Goal: Task Accomplishment & Management: Use online tool/utility

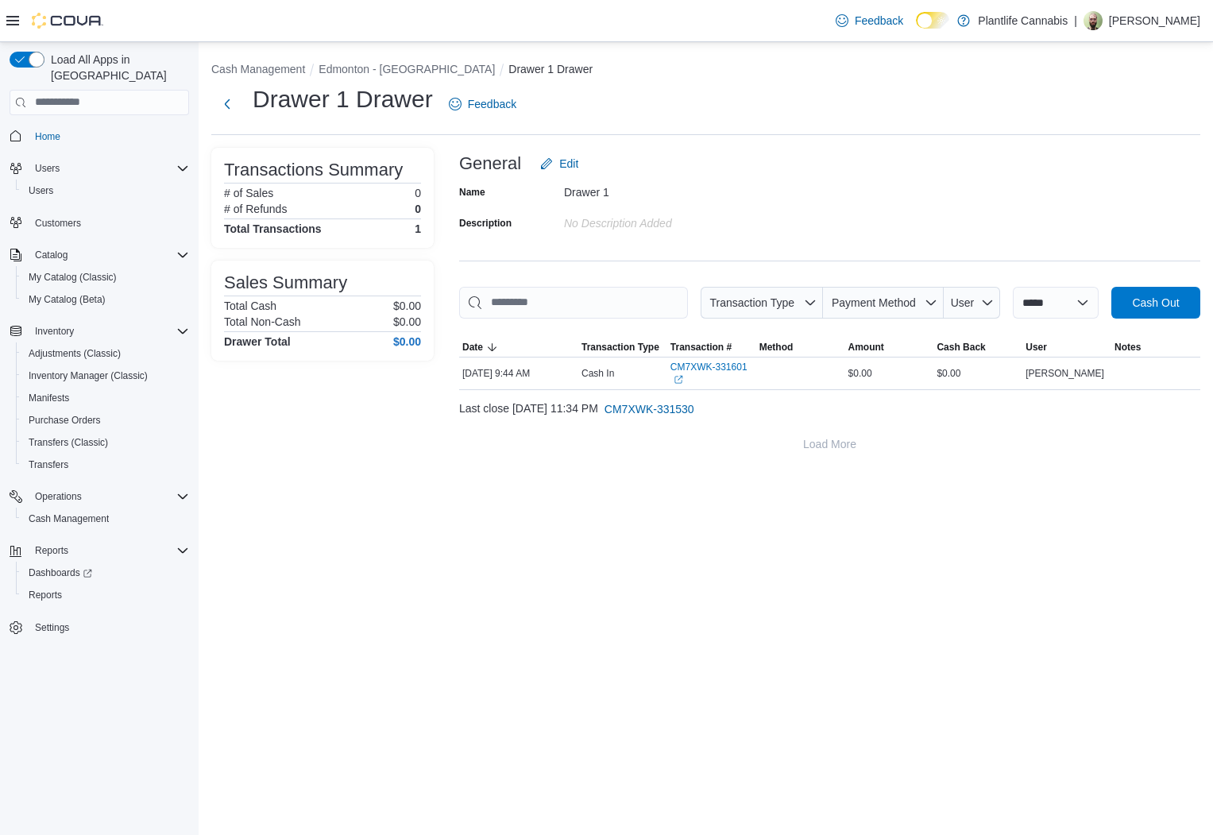
click at [713, 615] on div "**********" at bounding box center [706, 438] width 1014 height 793
click at [51, 589] on span "Reports" at bounding box center [45, 595] width 33 height 13
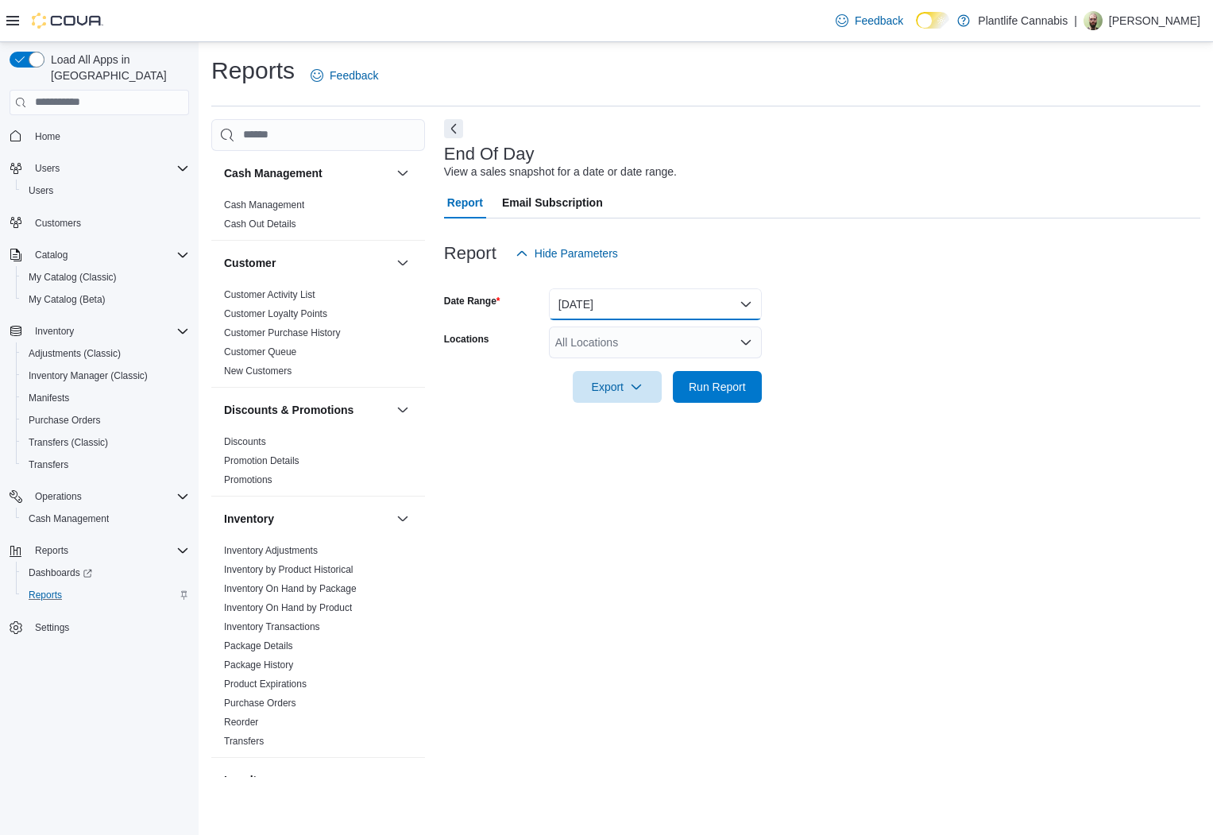
click at [587, 301] on button "[DATE]" at bounding box center [655, 304] width 213 height 32
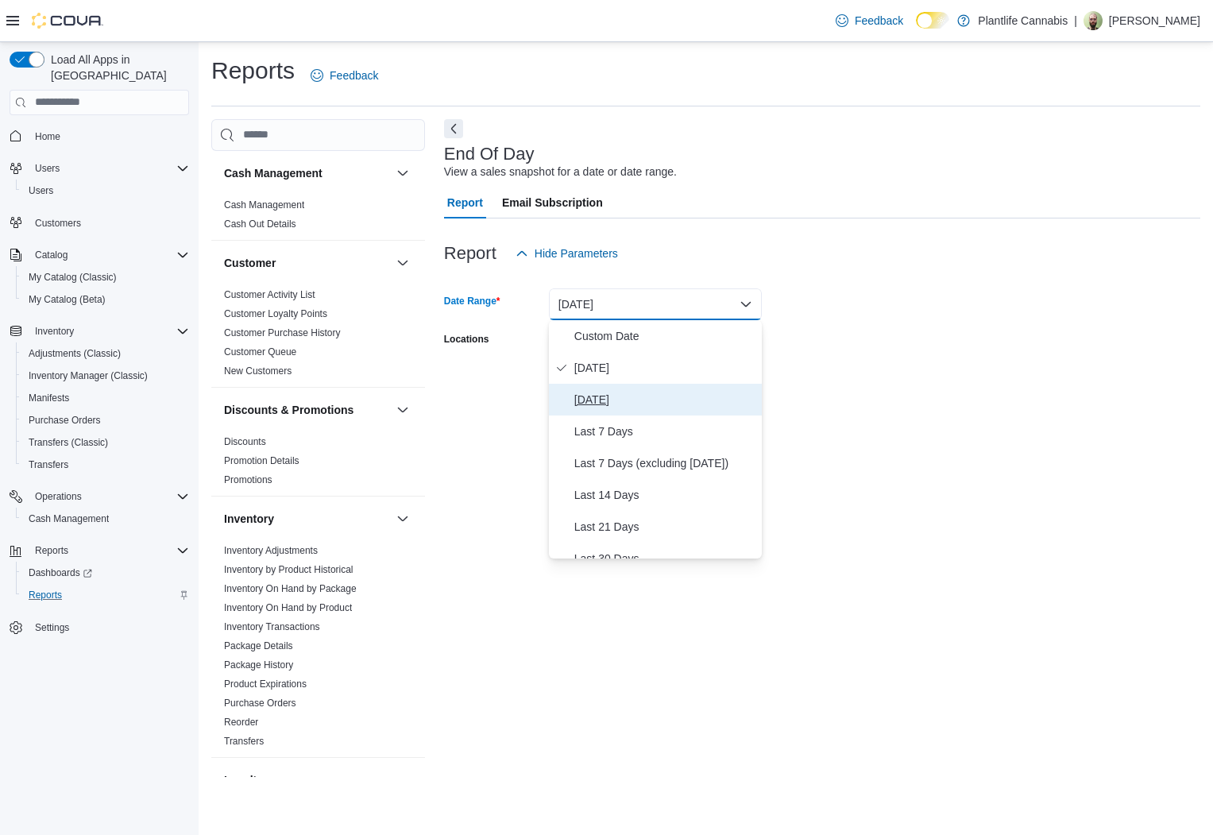
click at [594, 396] on span "[DATE]" at bounding box center [664, 399] width 181 height 19
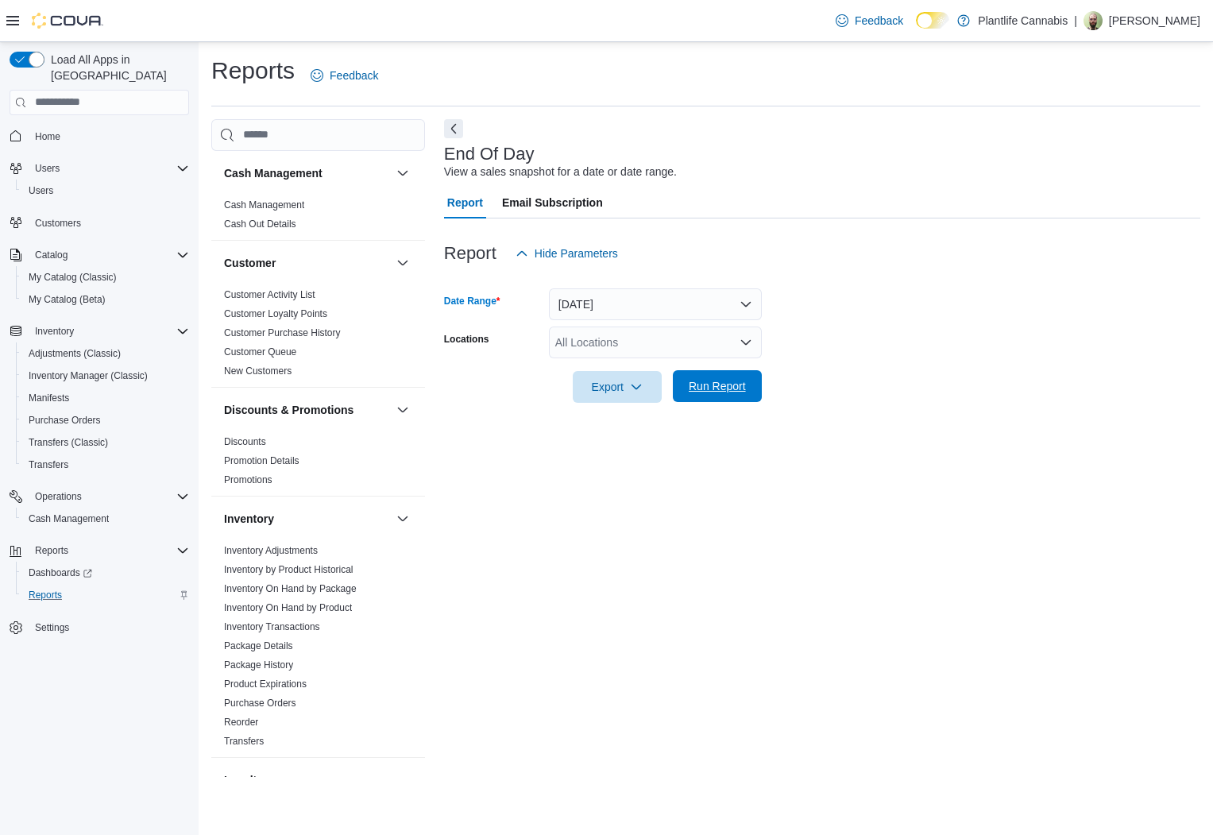
click at [727, 383] on span "Run Report" at bounding box center [717, 386] width 57 height 16
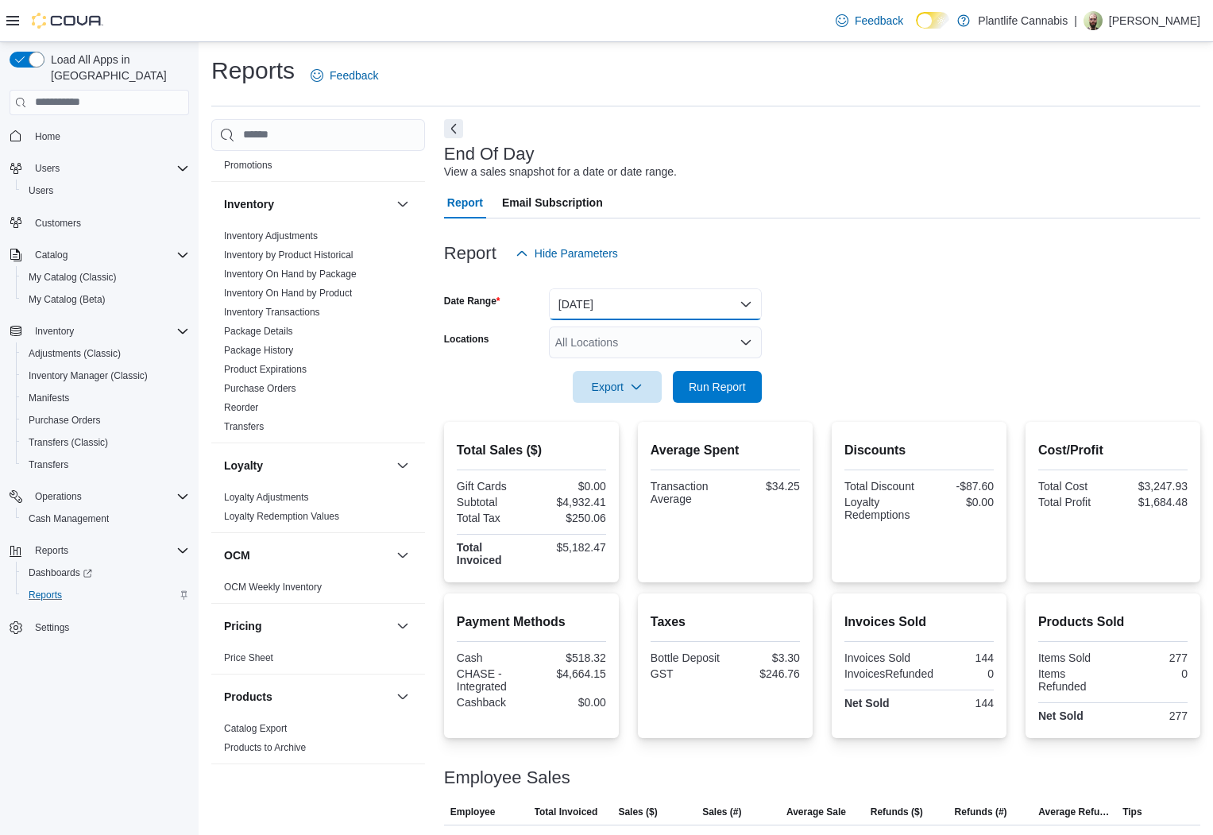
click at [653, 303] on button "[DATE]" at bounding box center [655, 304] width 213 height 32
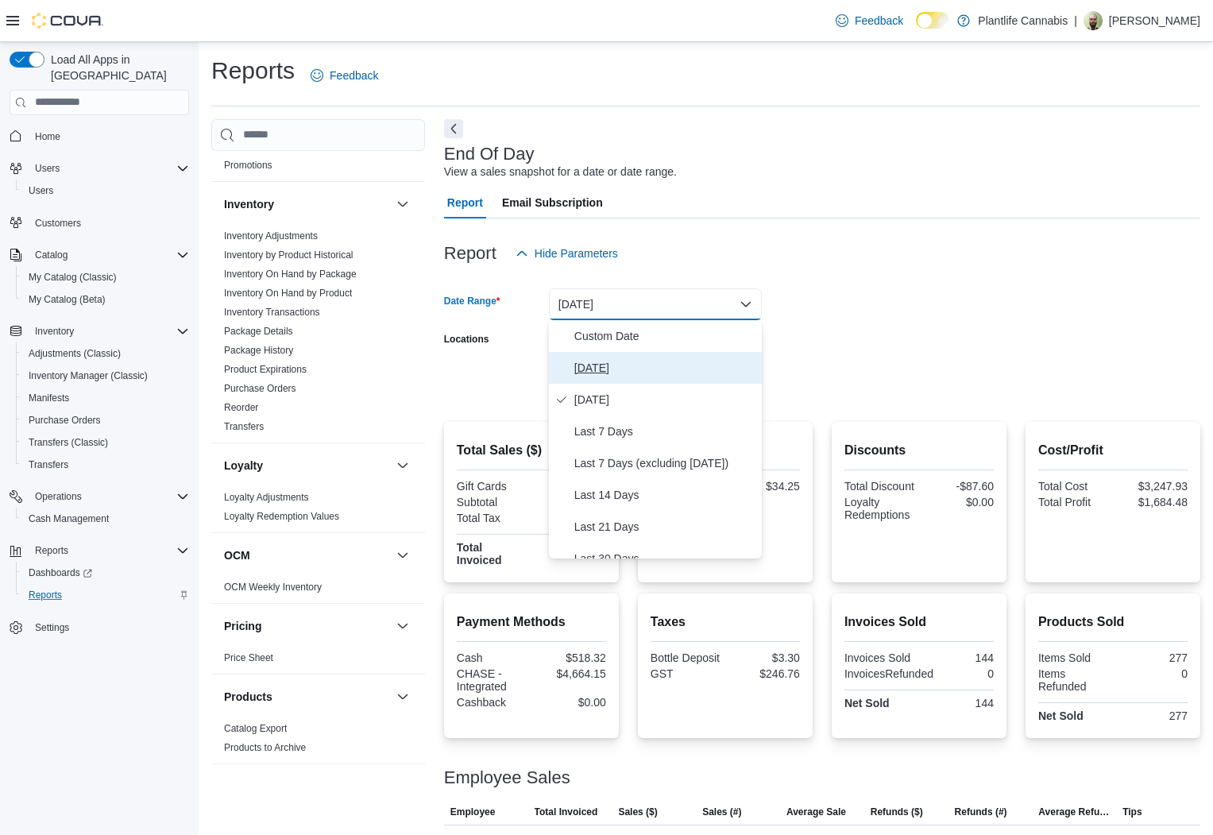
click at [620, 364] on span "[DATE]" at bounding box center [664, 367] width 181 height 19
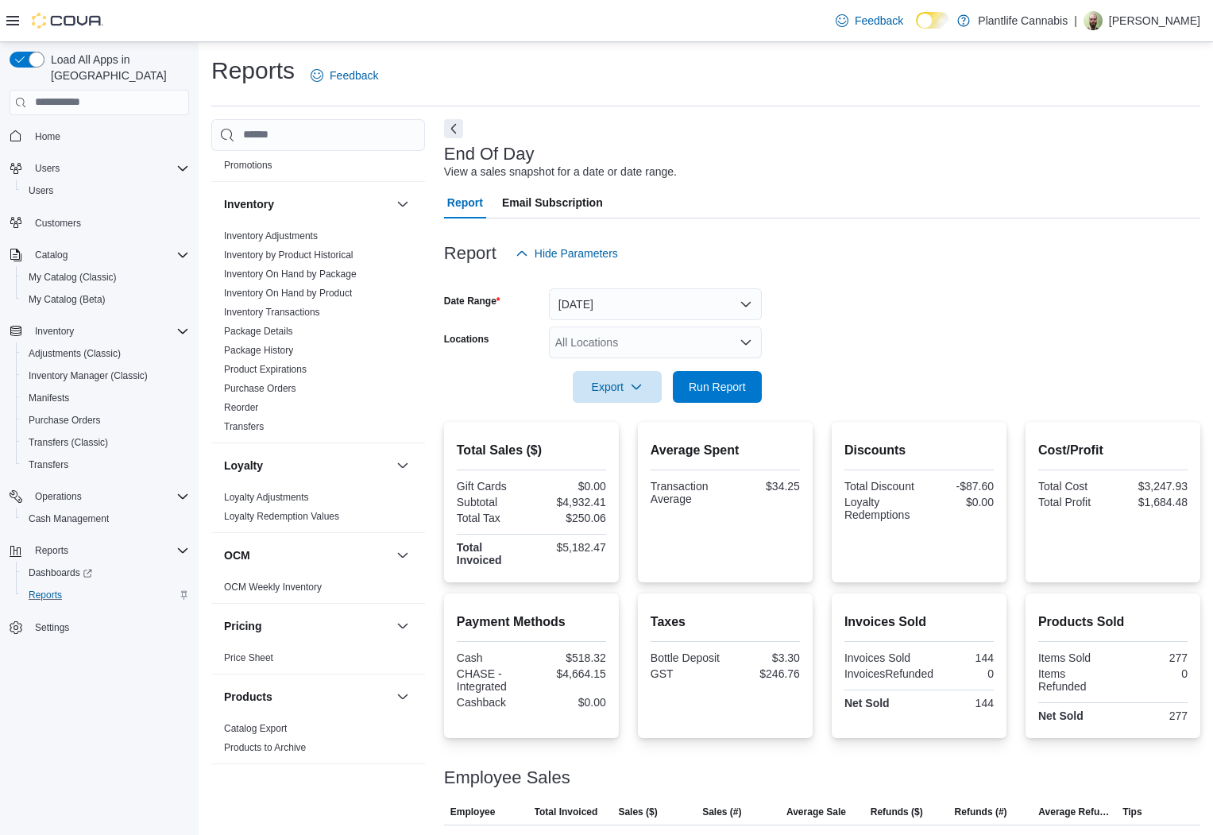
click at [1010, 204] on div "Report Email Subscription" at bounding box center [822, 203] width 756 height 32
click at [742, 385] on span "Run Report" at bounding box center [717, 386] width 57 height 16
click at [697, 333] on div "All Locations" at bounding box center [655, 343] width 213 height 32
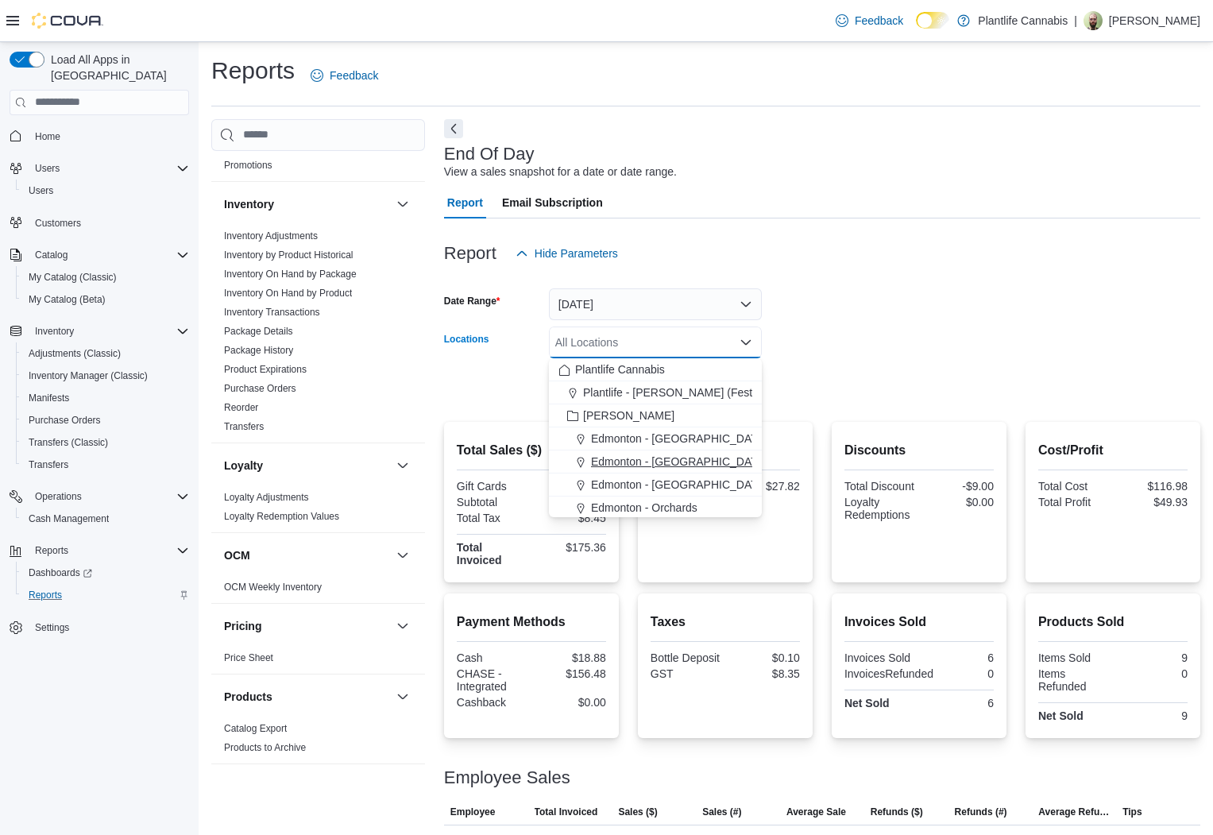
click at [694, 469] on button "Edmonton - [GEOGRAPHIC_DATA]" at bounding box center [655, 461] width 213 height 23
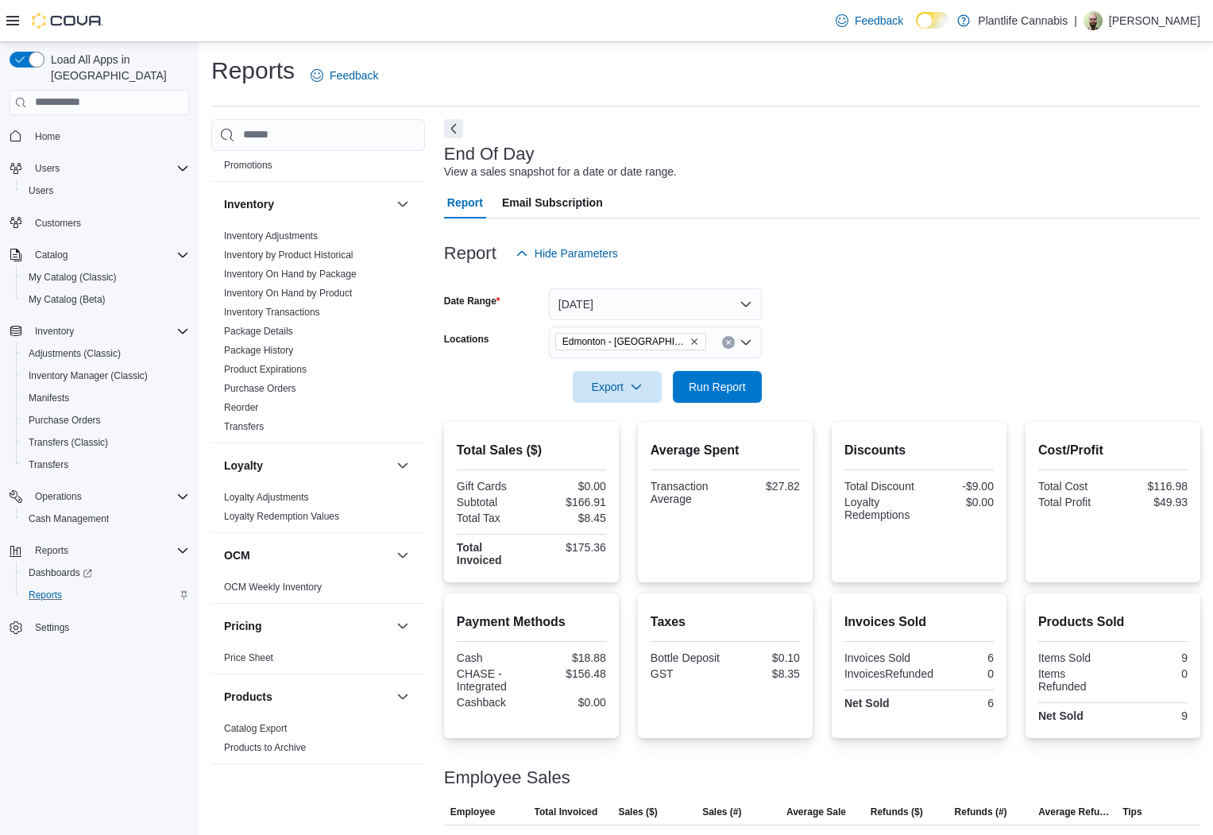
click at [926, 271] on div at bounding box center [822, 278] width 756 height 19
click at [735, 382] on span "Run Report" at bounding box center [717, 386] width 57 height 16
